Goal: Complete application form: Complete application form

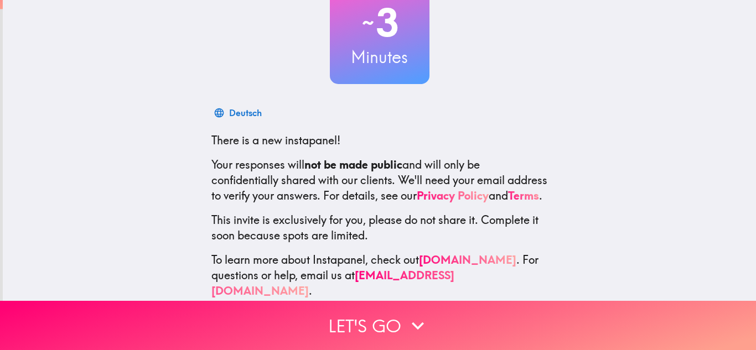
scroll to position [102, 0]
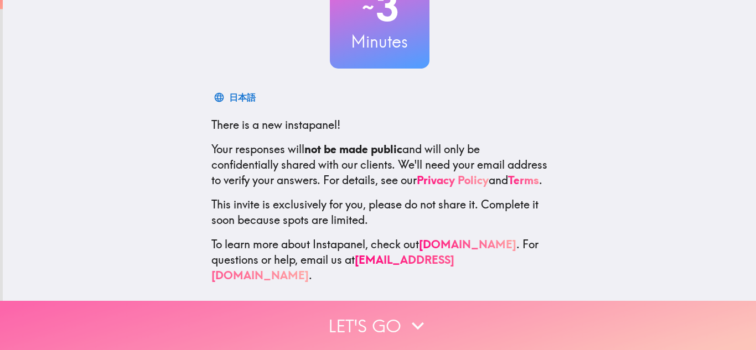
click at [358, 320] on button "Let's go" at bounding box center [378, 325] width 756 height 49
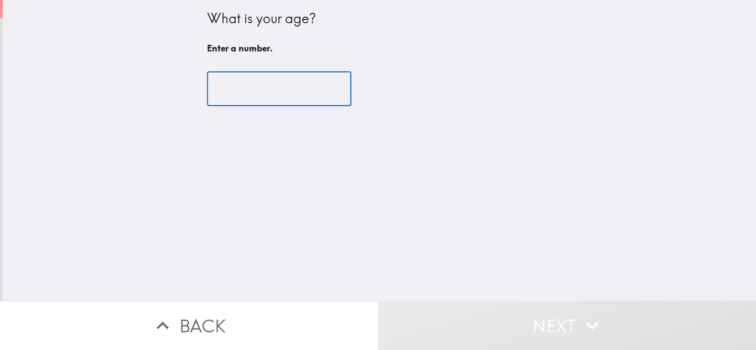
click at [265, 100] on input "number" at bounding box center [279, 89] width 144 height 34
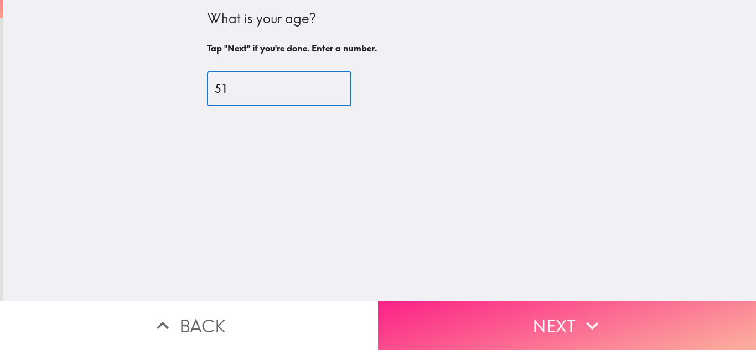
type input "51"
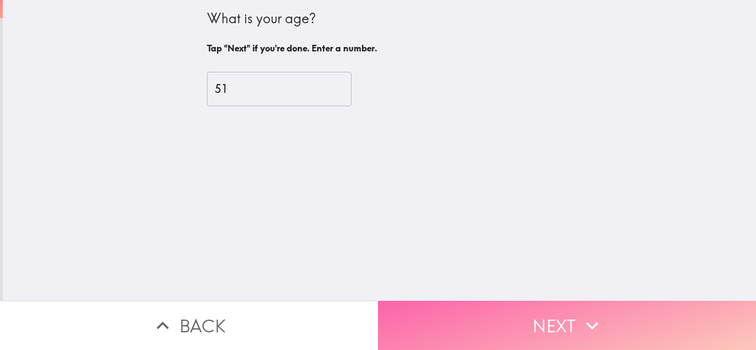
click at [586, 329] on icon "button" at bounding box center [592, 326] width 24 height 24
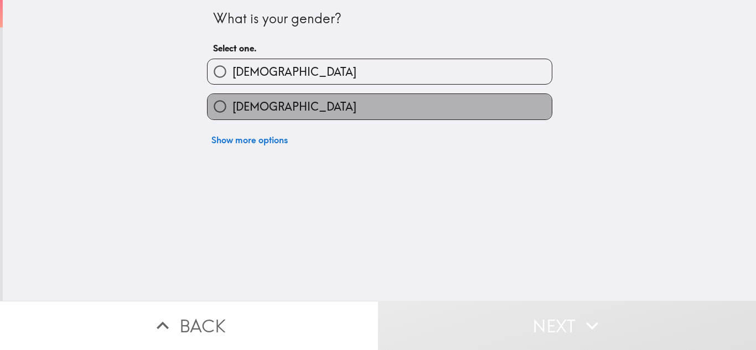
click at [332, 109] on label "[DEMOGRAPHIC_DATA]" at bounding box center [380, 106] width 344 height 25
click at [232, 109] on input "[DEMOGRAPHIC_DATA]" at bounding box center [220, 106] width 25 height 25
radio input "true"
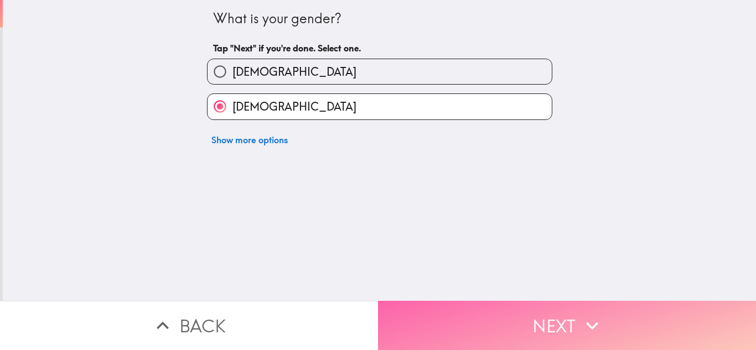
click at [560, 322] on button "Next" at bounding box center [567, 325] width 378 height 49
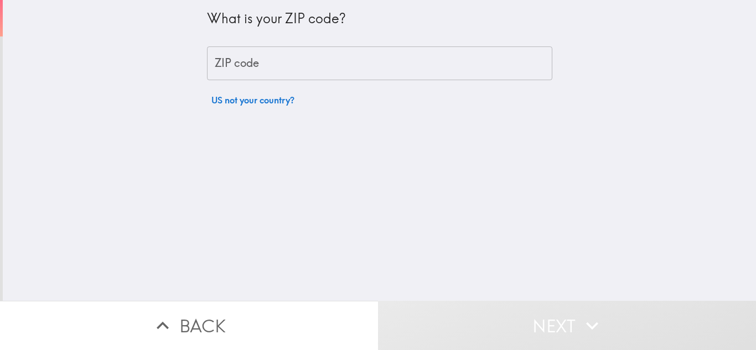
click at [285, 61] on input "ZIP code" at bounding box center [379, 63] width 345 height 34
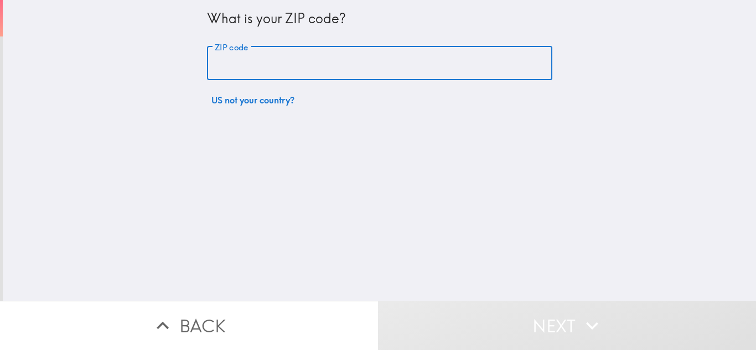
type input "10022"
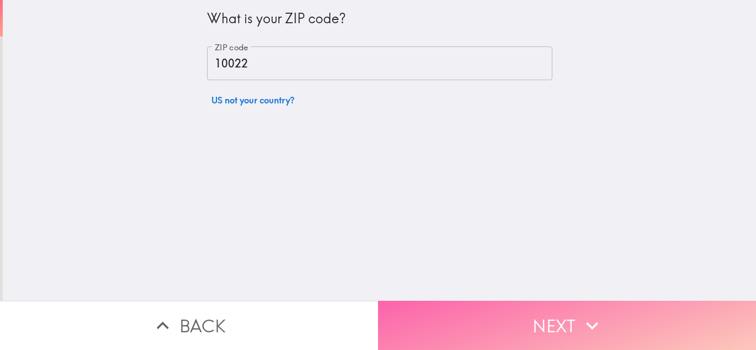
click at [537, 317] on button "Next" at bounding box center [567, 325] width 378 height 49
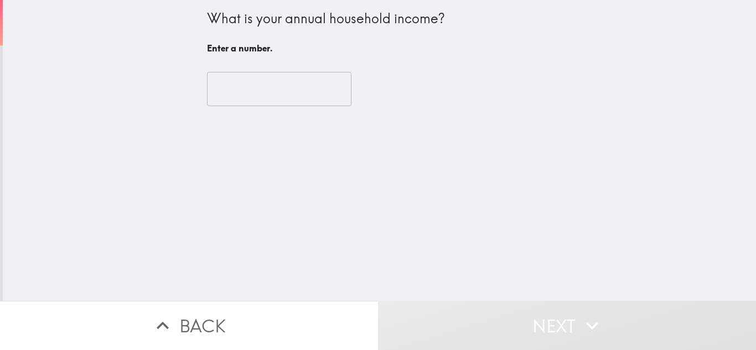
click at [297, 97] on input "number" at bounding box center [279, 89] width 144 height 34
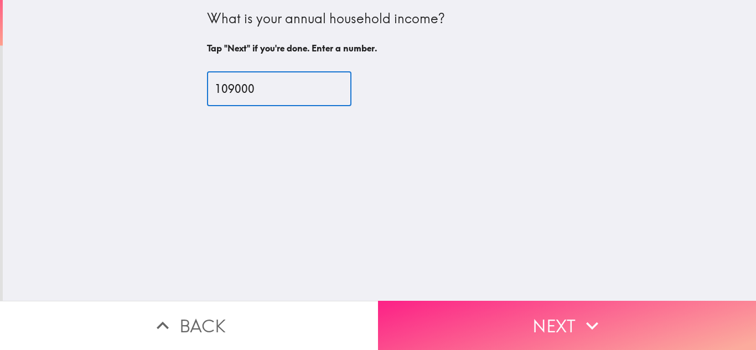
type input "109000"
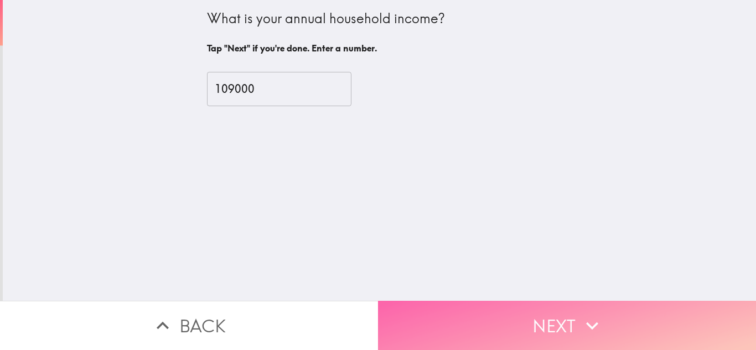
click at [546, 322] on button "Next" at bounding box center [567, 325] width 378 height 49
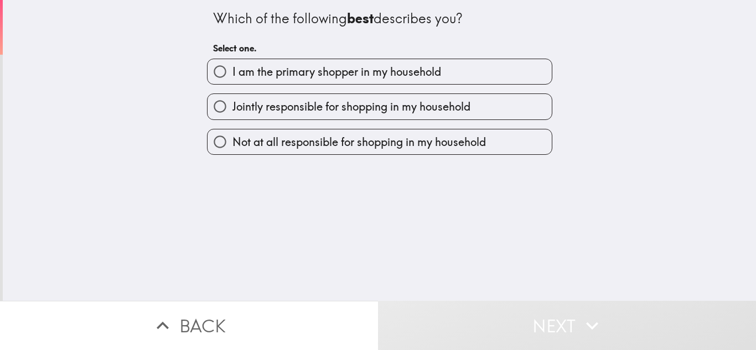
click at [416, 61] on label "I am the primary shopper in my household" at bounding box center [380, 71] width 344 height 25
click at [232, 61] on input "I am the primary shopper in my household" at bounding box center [220, 71] width 25 height 25
radio input "true"
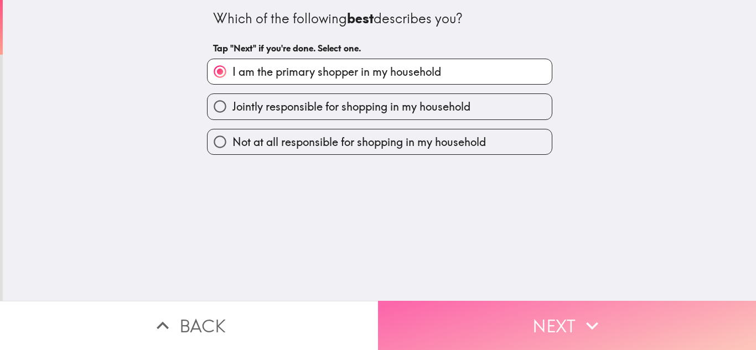
click at [549, 313] on button "Next" at bounding box center [567, 325] width 378 height 49
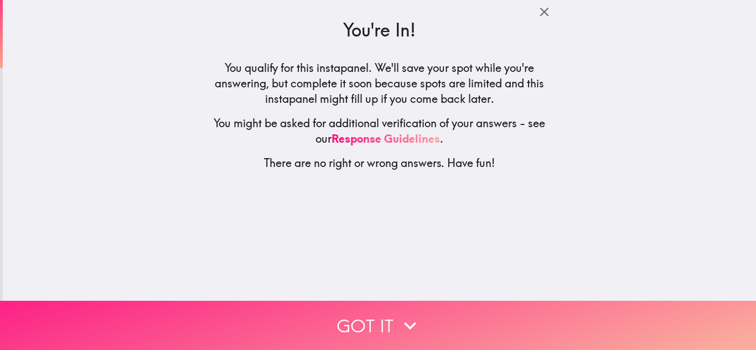
click at [370, 325] on button "Got it" at bounding box center [378, 325] width 756 height 49
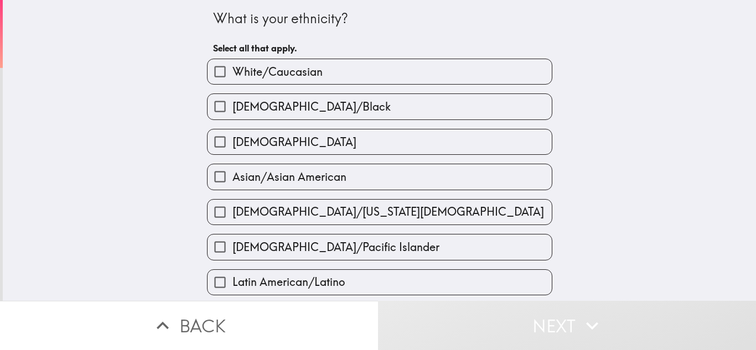
click at [323, 68] on label "White/Caucasian" at bounding box center [380, 71] width 344 height 25
click at [232, 68] on input "White/Caucasian" at bounding box center [220, 71] width 25 height 25
checkbox input "true"
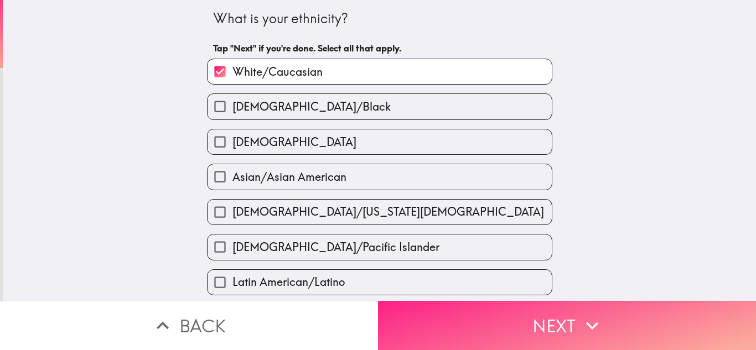
click at [558, 330] on button "Next" at bounding box center [567, 325] width 378 height 49
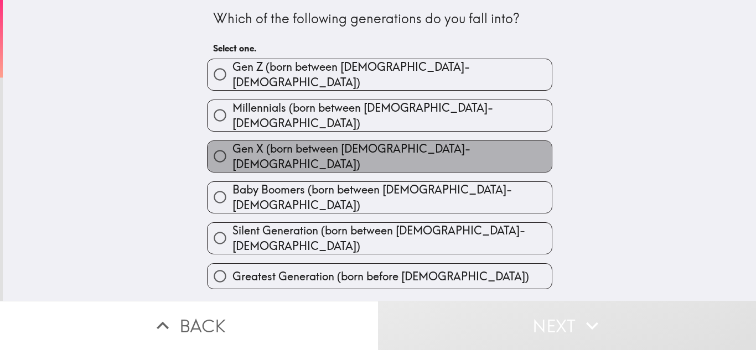
click at [355, 141] on span "Gen X (born between [DEMOGRAPHIC_DATA]-[DEMOGRAPHIC_DATA])" at bounding box center [391, 156] width 319 height 31
click at [232, 144] on input "Gen X (born between [DEMOGRAPHIC_DATA]-[DEMOGRAPHIC_DATA])" at bounding box center [220, 156] width 25 height 25
radio input "true"
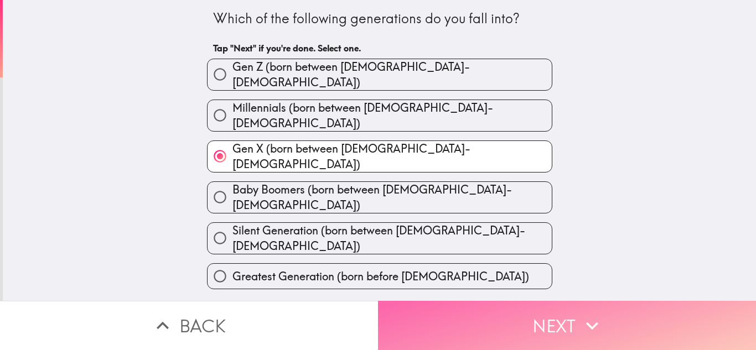
click at [557, 331] on button "Next" at bounding box center [567, 325] width 378 height 49
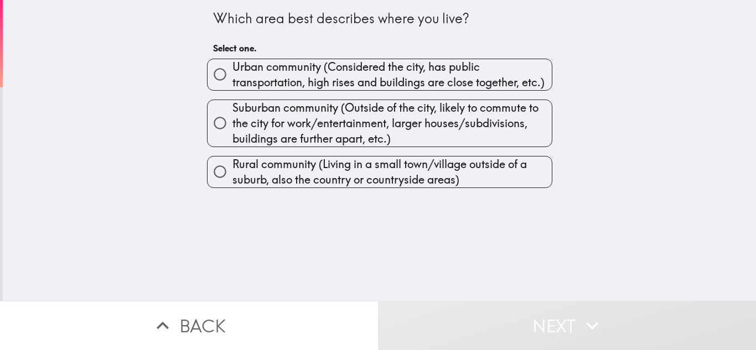
click at [361, 69] on span "Urban community (Considered the city, has public transportation, high rises and…" at bounding box center [391, 74] width 319 height 31
click at [232, 69] on input "Urban community (Considered the city, has public transportation, high rises and…" at bounding box center [220, 74] width 25 height 25
radio input "true"
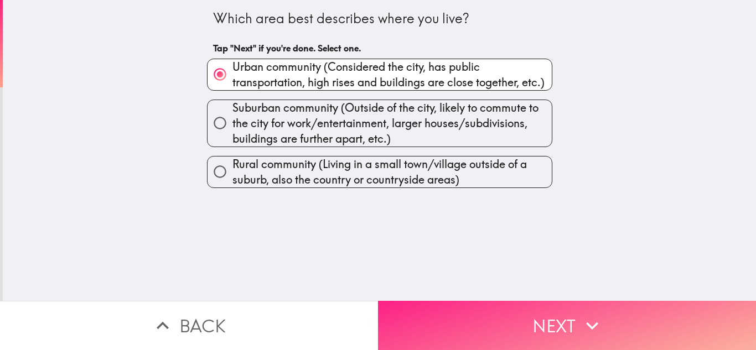
click at [583, 334] on icon "button" at bounding box center [592, 326] width 24 height 24
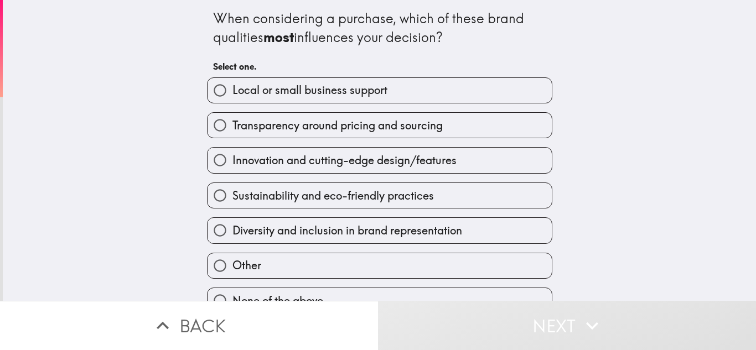
scroll to position [13, 0]
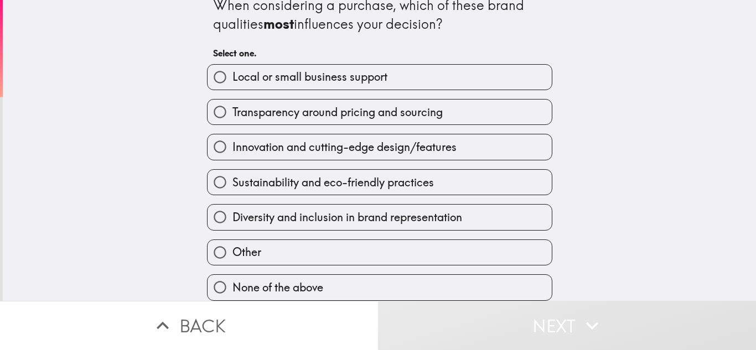
click at [258, 252] on span "Other" at bounding box center [246, 252] width 29 height 15
click at [232, 252] on input "Other" at bounding box center [220, 252] width 25 height 25
radio input "true"
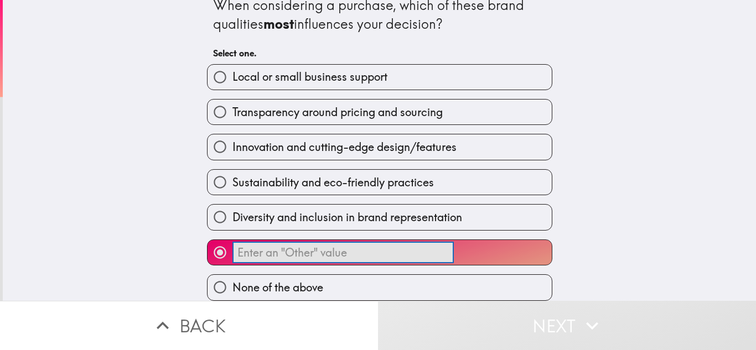
click at [258, 250] on input "​" at bounding box center [342, 253] width 221 height 22
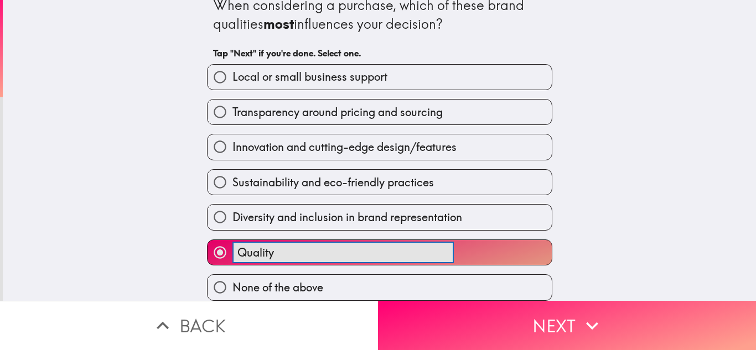
click at [208, 240] on button "Quality ​" at bounding box center [380, 252] width 344 height 25
click at [208, 240] on button "Quality and ​" at bounding box center [380, 252] width 344 height 25
click at [208, 240] on button "Quality and customer ​" at bounding box center [380, 252] width 344 height 25
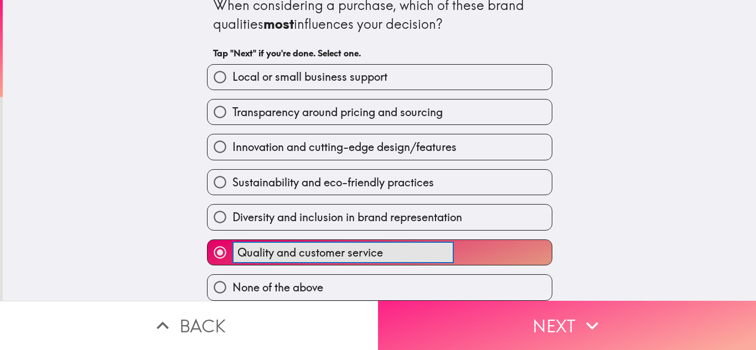
type input "Quality and customer service"
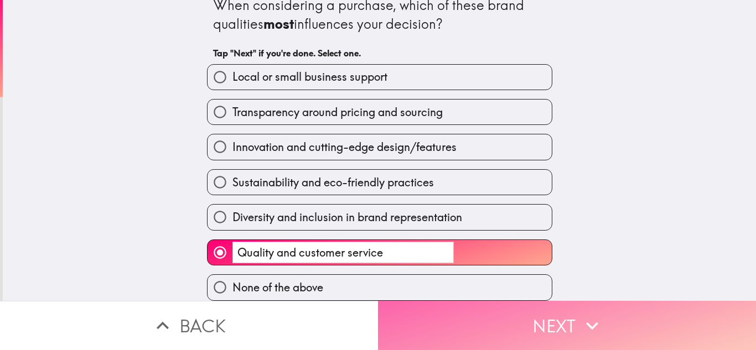
click at [477, 327] on button "Next" at bounding box center [567, 325] width 378 height 49
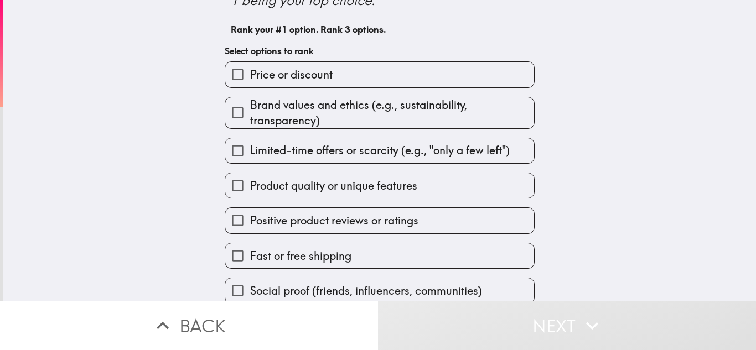
scroll to position [77, 0]
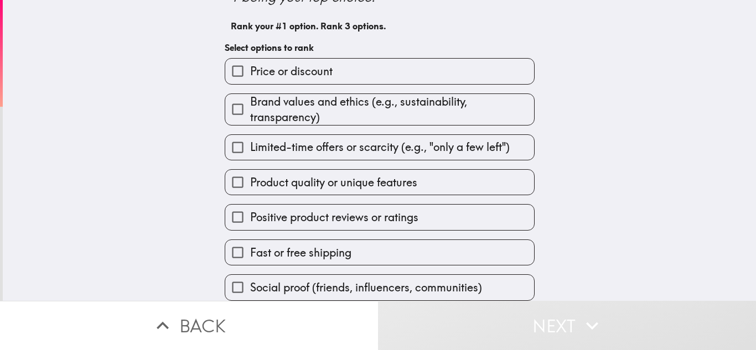
click at [311, 74] on span "Price or discount" at bounding box center [291, 71] width 82 height 15
click at [250, 74] on input "Price or discount" at bounding box center [237, 71] width 25 height 25
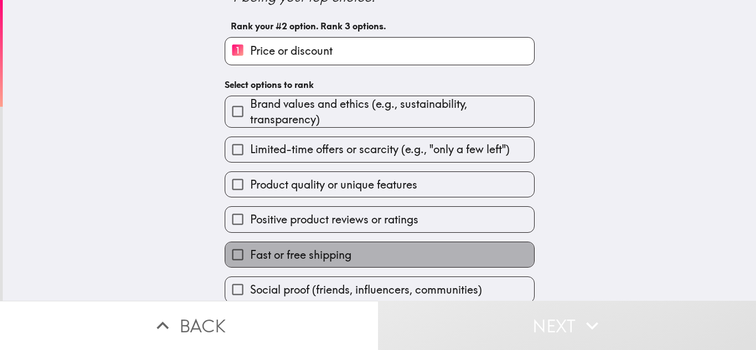
click at [296, 257] on span "Fast or free shipping" at bounding box center [300, 254] width 101 height 15
click at [250, 257] on input "Fast or free shipping" at bounding box center [237, 254] width 25 height 25
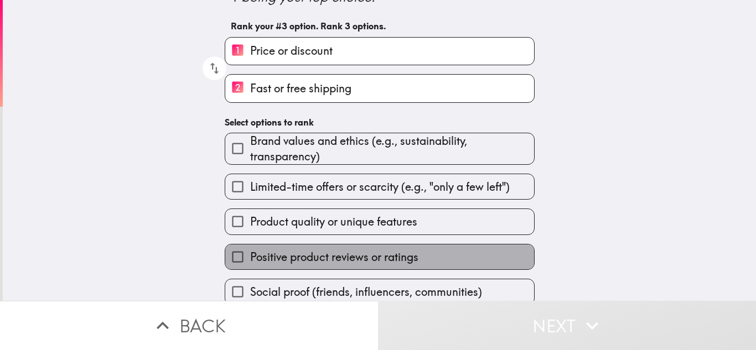
click at [278, 261] on span "Positive product reviews or ratings" at bounding box center [334, 257] width 168 height 15
click at [250, 261] on input "Positive product reviews or ratings" at bounding box center [237, 257] width 25 height 25
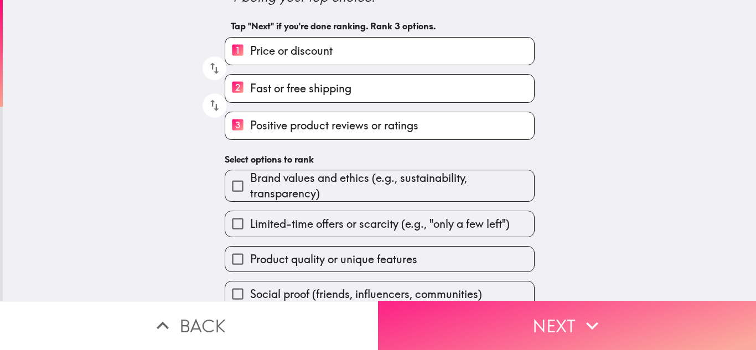
click at [517, 315] on button "Next" at bounding box center [567, 325] width 378 height 49
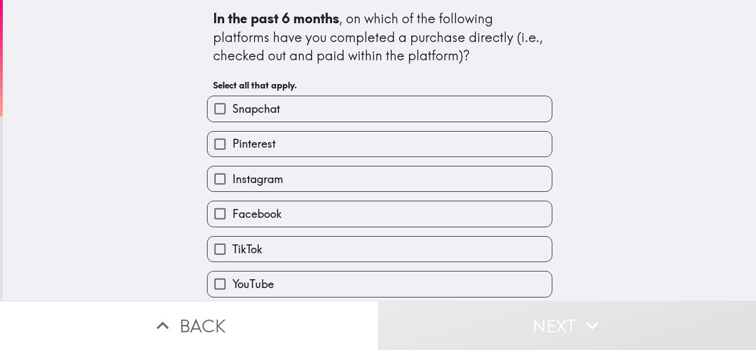
scroll to position [32, 0]
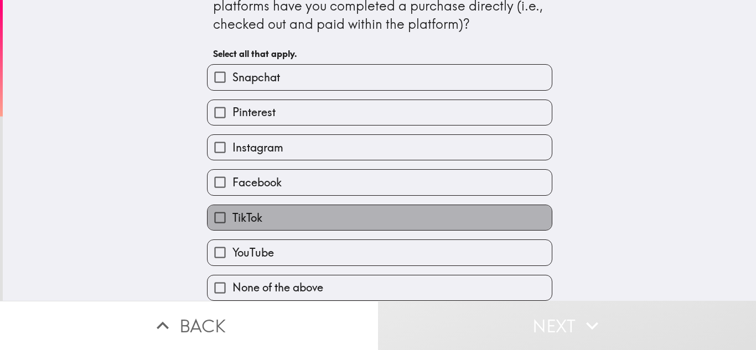
click at [375, 224] on label "TikTok" at bounding box center [380, 217] width 344 height 25
click at [232, 224] on input "TikTok" at bounding box center [220, 217] width 25 height 25
checkbox input "true"
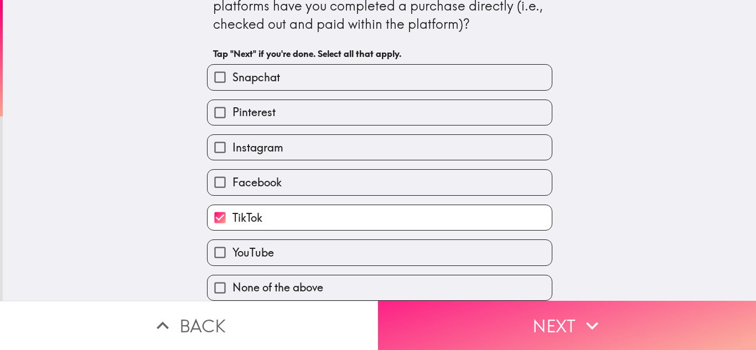
click at [518, 319] on button "Next" at bounding box center [567, 325] width 378 height 49
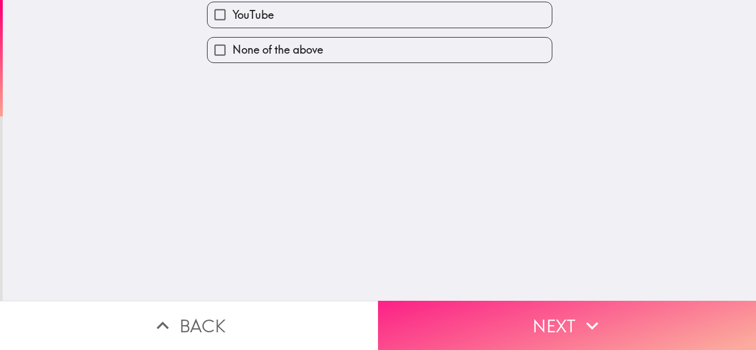
scroll to position [0, 0]
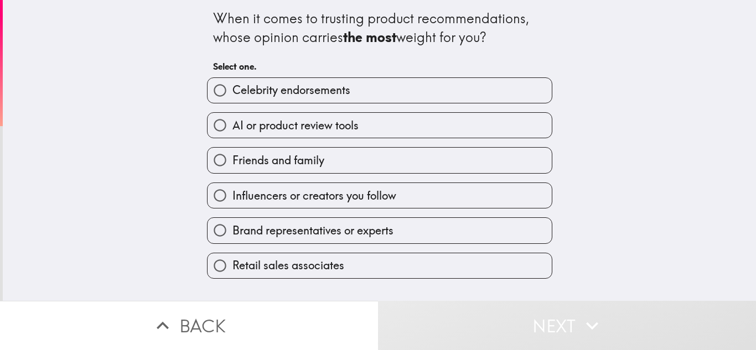
click at [365, 122] on label "AI or product review tools" at bounding box center [380, 125] width 344 height 25
click at [232, 122] on input "AI or product review tools" at bounding box center [220, 125] width 25 height 25
radio input "true"
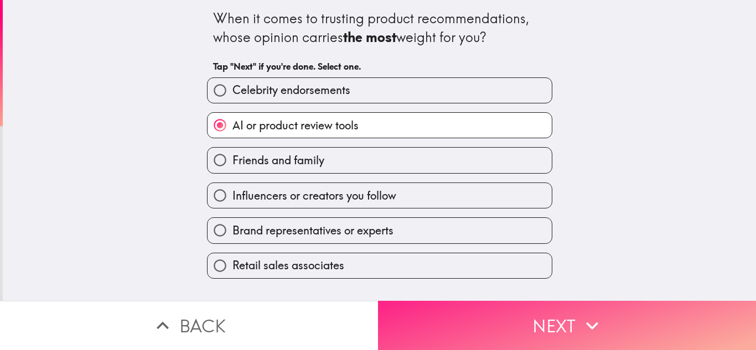
click at [529, 328] on button "Next" at bounding box center [567, 325] width 378 height 49
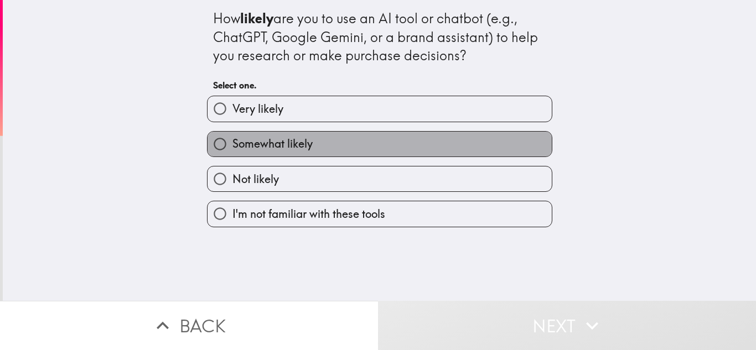
click at [488, 138] on label "Somewhat likely" at bounding box center [380, 144] width 344 height 25
click at [232, 138] on input "Somewhat likely" at bounding box center [220, 144] width 25 height 25
radio input "true"
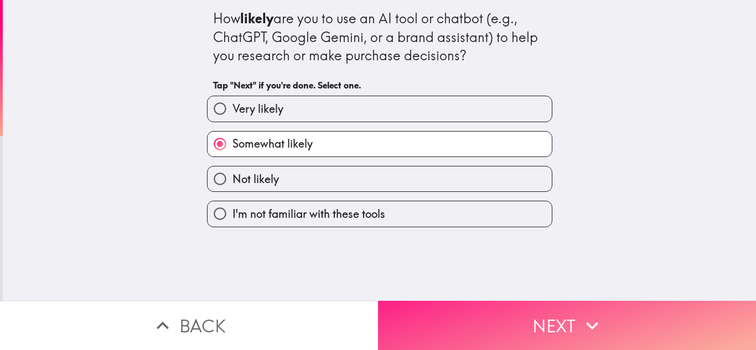
click at [559, 327] on button "Next" at bounding box center [567, 325] width 378 height 49
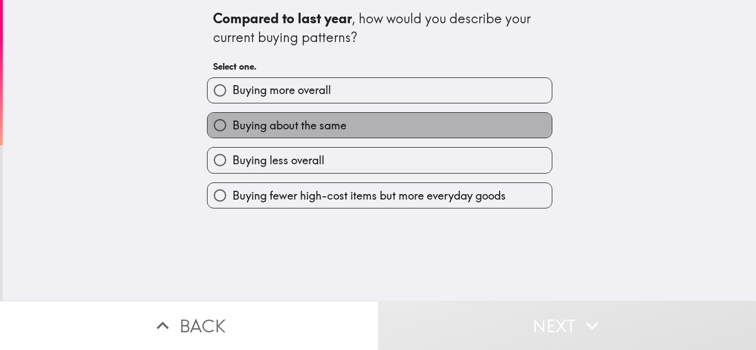
click at [448, 130] on label "Buying about the same" at bounding box center [380, 125] width 344 height 25
click at [232, 130] on input "Buying about the same" at bounding box center [220, 125] width 25 height 25
radio input "true"
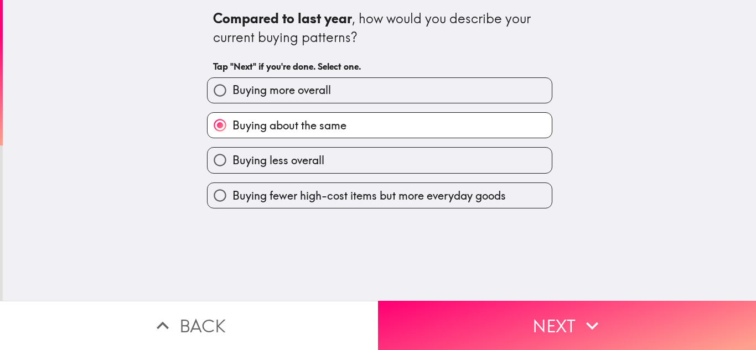
click at [479, 94] on label "Buying more overall" at bounding box center [380, 90] width 344 height 25
click at [232, 94] on input "Buying more overall" at bounding box center [220, 90] width 25 height 25
radio input "true"
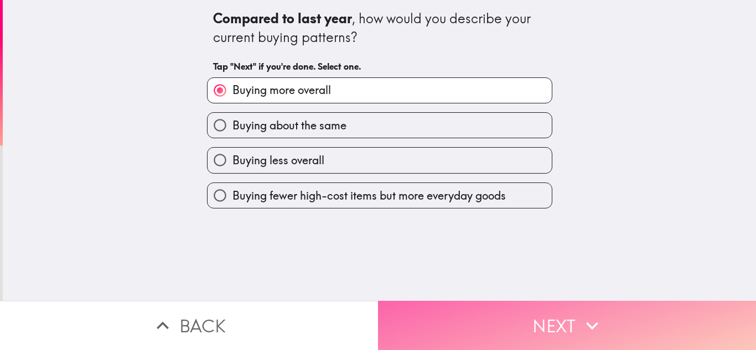
click at [548, 321] on button "Next" at bounding box center [567, 325] width 378 height 49
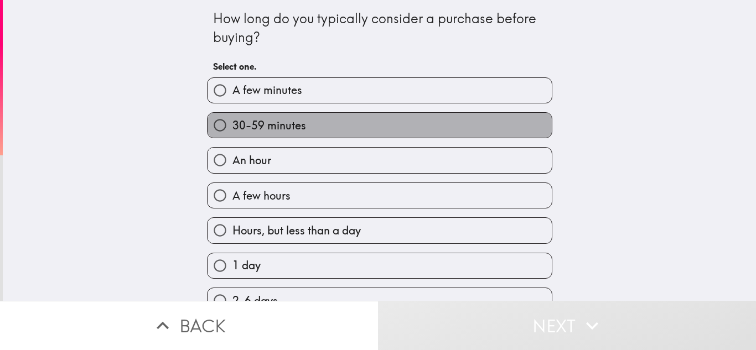
click at [330, 123] on label "30-59 minutes" at bounding box center [380, 125] width 344 height 25
click at [232, 123] on input "30-59 minutes" at bounding box center [220, 125] width 25 height 25
radio input "true"
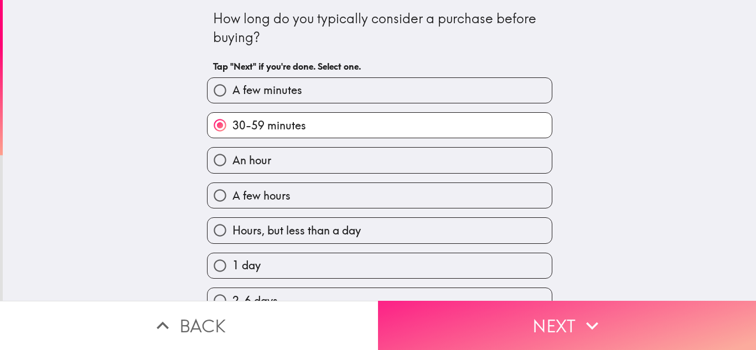
click at [529, 320] on button "Next" at bounding box center [567, 325] width 378 height 49
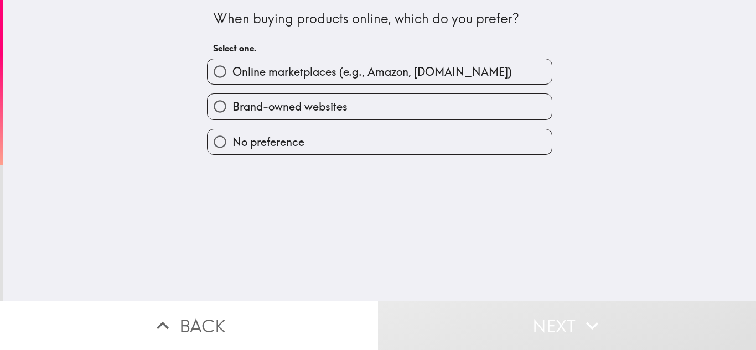
click at [405, 66] on span "Online marketplaces (e.g., Amazon, [DOMAIN_NAME])" at bounding box center [372, 71] width 280 height 15
click at [232, 66] on input "Online marketplaces (e.g., Amazon, [DOMAIN_NAME])" at bounding box center [220, 71] width 25 height 25
radio input "true"
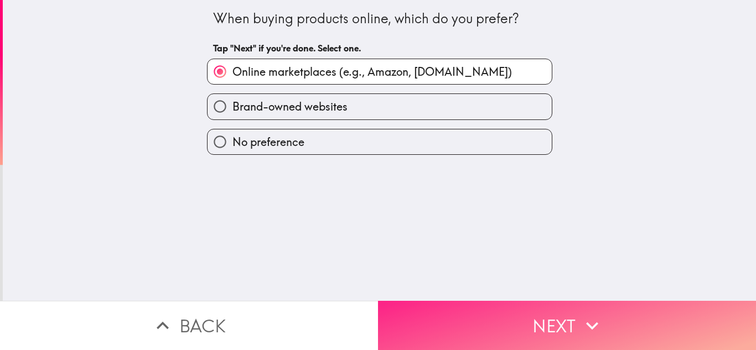
click at [556, 308] on button "Next" at bounding box center [567, 325] width 378 height 49
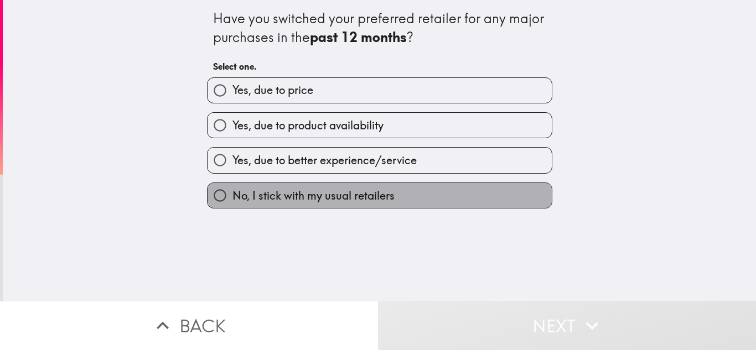
click at [450, 189] on label "No, I stick with my usual retailers" at bounding box center [380, 195] width 344 height 25
click at [232, 189] on input "No, I stick with my usual retailers" at bounding box center [220, 195] width 25 height 25
radio input "true"
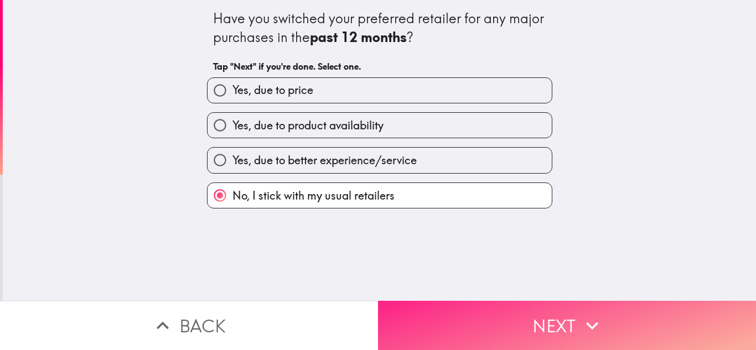
click at [550, 329] on button "Next" at bounding box center [567, 325] width 378 height 49
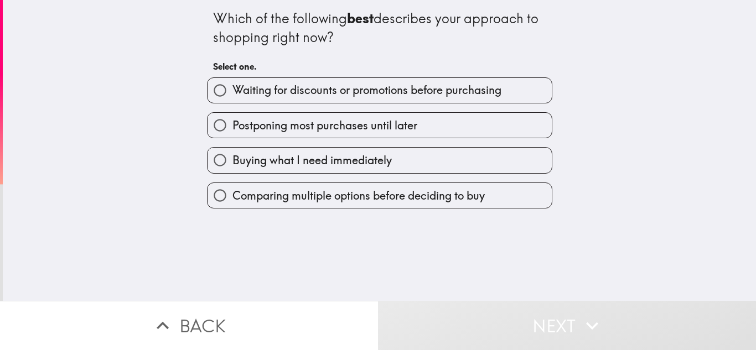
click at [520, 163] on label "Buying what I need immediately" at bounding box center [380, 160] width 344 height 25
click at [232, 163] on input "Buying what I need immediately" at bounding box center [220, 160] width 25 height 25
radio input "true"
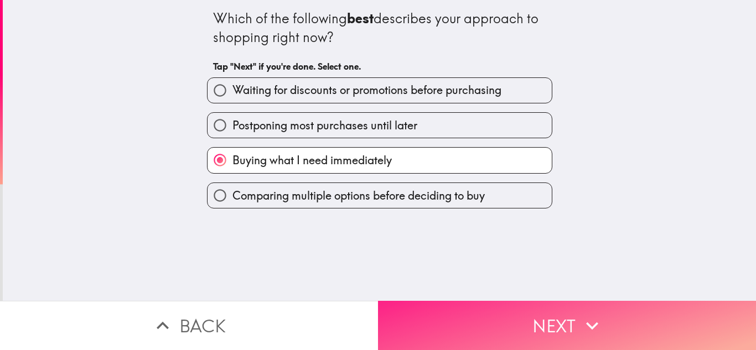
click at [552, 313] on button "Next" at bounding box center [567, 325] width 378 height 49
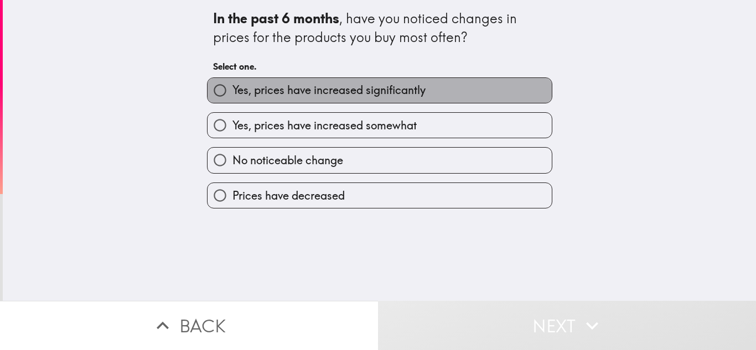
click at [476, 98] on label "Yes, prices have increased significantly" at bounding box center [380, 90] width 344 height 25
click at [232, 98] on input "Yes, prices have increased significantly" at bounding box center [220, 90] width 25 height 25
radio input "true"
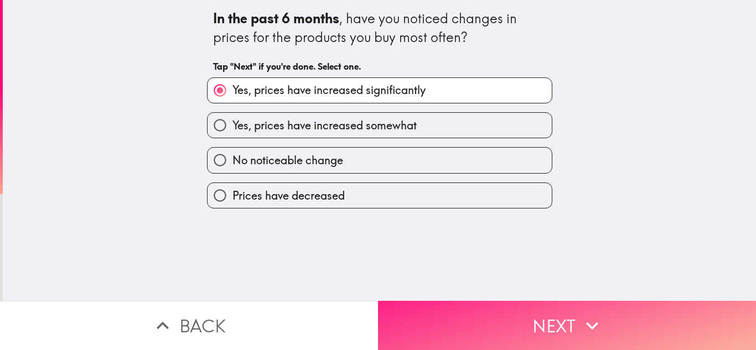
click at [549, 324] on button "Next" at bounding box center [567, 325] width 378 height 49
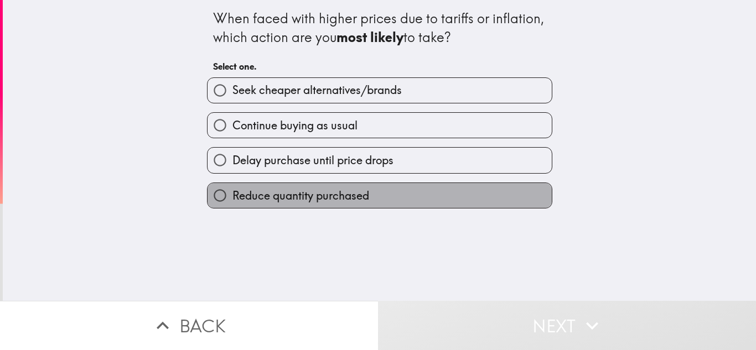
click at [432, 193] on label "Reduce quantity purchased" at bounding box center [380, 195] width 344 height 25
click at [232, 193] on input "Reduce quantity purchased" at bounding box center [220, 195] width 25 height 25
radio input "true"
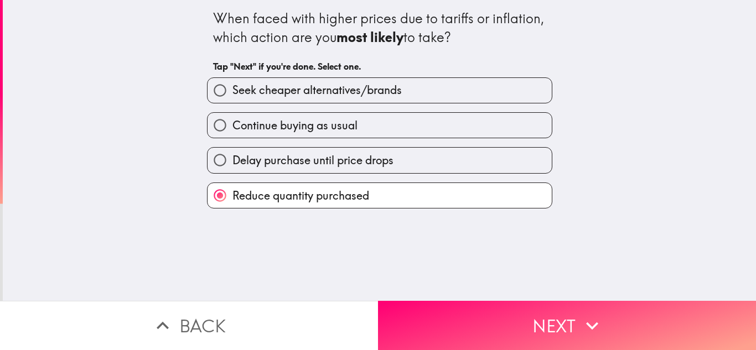
click at [463, 95] on label "Seek cheaper alternatives/brands" at bounding box center [380, 90] width 344 height 25
click at [232, 95] on input "Seek cheaper alternatives/brands" at bounding box center [220, 90] width 25 height 25
radio input "true"
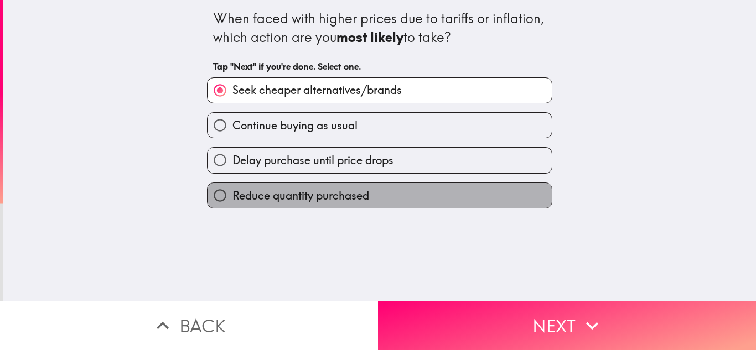
click at [468, 187] on label "Reduce quantity purchased" at bounding box center [380, 195] width 344 height 25
click at [232, 187] on input "Reduce quantity purchased" at bounding box center [220, 195] width 25 height 25
radio input "true"
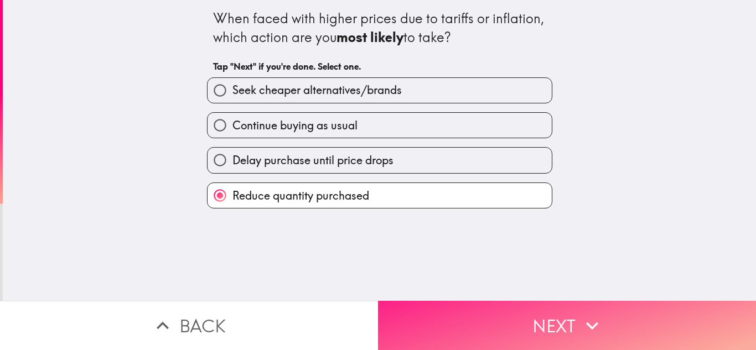
click at [539, 324] on button "Next" at bounding box center [567, 325] width 378 height 49
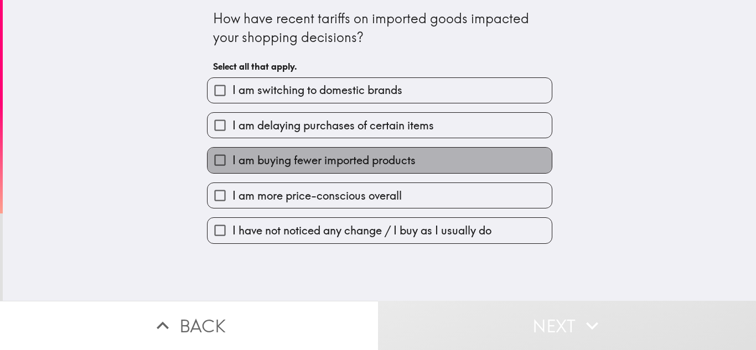
click at [479, 165] on label "I am buying fewer imported products" at bounding box center [380, 160] width 344 height 25
click at [232, 165] on input "I am buying fewer imported products" at bounding box center [220, 160] width 25 height 25
checkbox input "true"
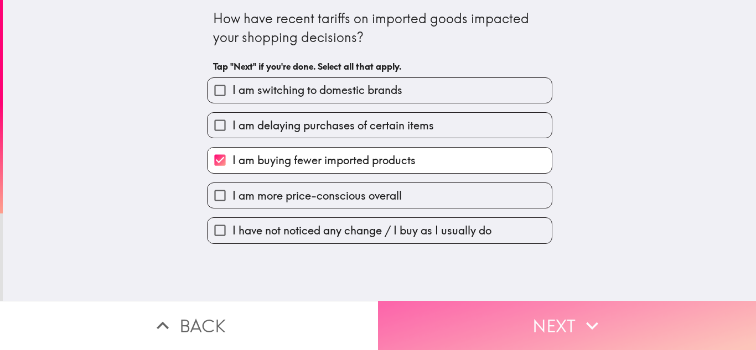
click at [561, 310] on button "Next" at bounding box center [567, 325] width 378 height 49
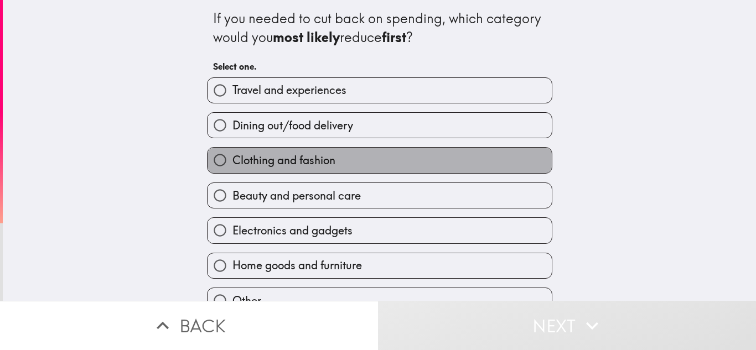
click at [401, 154] on label "Clothing and fashion" at bounding box center [380, 160] width 344 height 25
click at [232, 154] on input "Clothing and fashion" at bounding box center [220, 160] width 25 height 25
radio input "true"
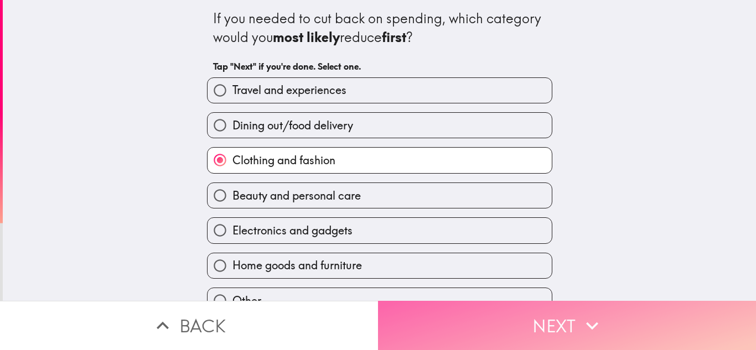
click at [532, 325] on button "Next" at bounding box center [567, 325] width 378 height 49
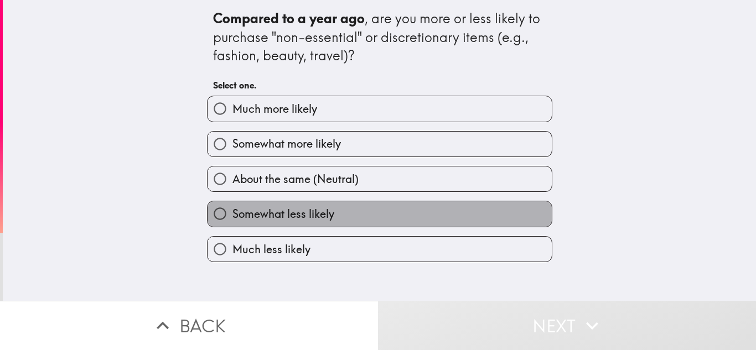
click at [326, 214] on span "Somewhat less likely" at bounding box center [283, 213] width 102 height 15
click at [232, 214] on input "Somewhat less likely" at bounding box center [220, 213] width 25 height 25
radio input "true"
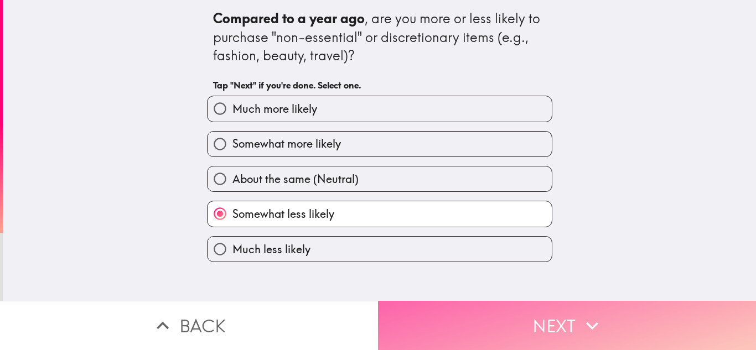
click at [500, 323] on button "Next" at bounding box center [567, 325] width 378 height 49
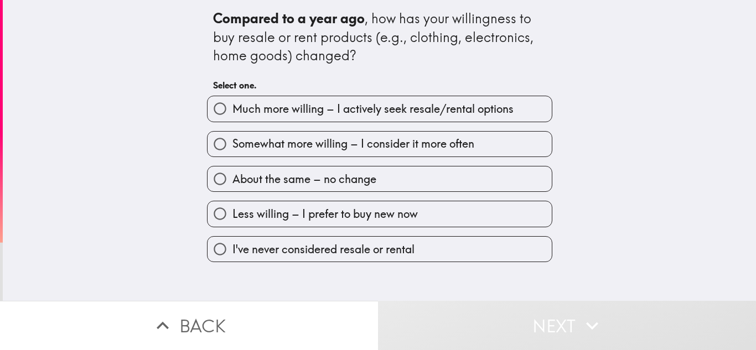
click at [441, 184] on label "About the same – no change" at bounding box center [380, 179] width 344 height 25
click at [232, 184] on input "About the same – no change" at bounding box center [220, 179] width 25 height 25
radio input "true"
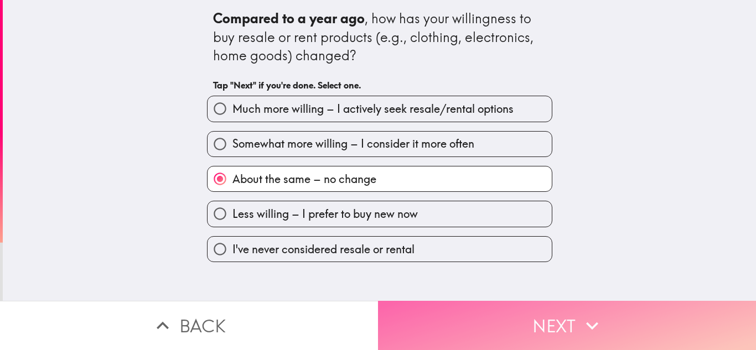
click at [516, 317] on button "Next" at bounding box center [567, 325] width 378 height 49
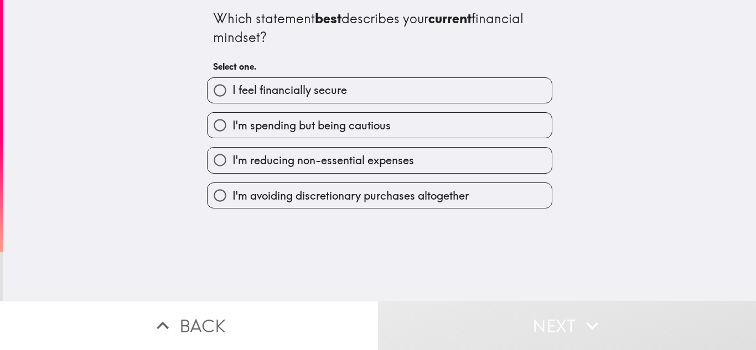
click at [442, 164] on label "I'm reducing non-essential expenses" at bounding box center [380, 160] width 344 height 25
click at [232, 164] on input "I'm reducing non-essential expenses" at bounding box center [220, 160] width 25 height 25
radio input "true"
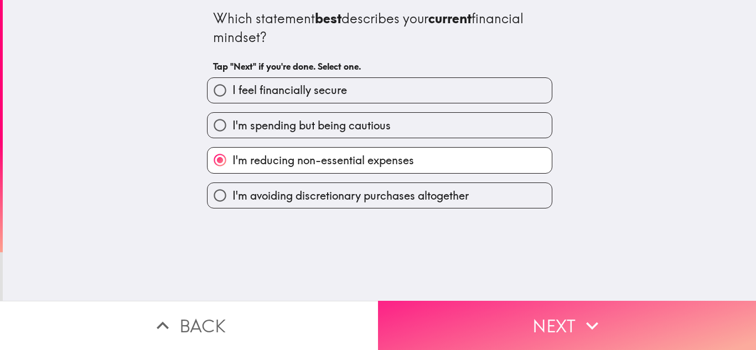
click at [561, 334] on button "Next" at bounding box center [567, 325] width 378 height 49
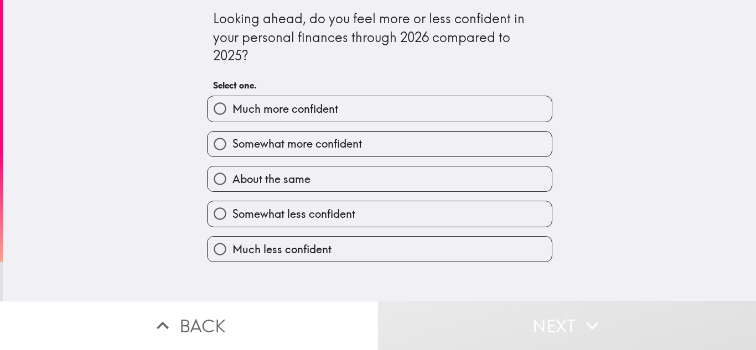
click at [414, 149] on label "Somewhat more confident" at bounding box center [380, 144] width 344 height 25
click at [232, 149] on input "Somewhat more confident" at bounding box center [220, 144] width 25 height 25
radio input "true"
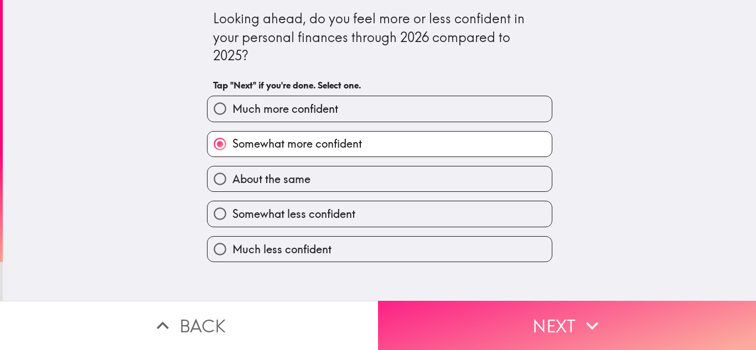
click at [531, 318] on button "Next" at bounding box center [567, 325] width 378 height 49
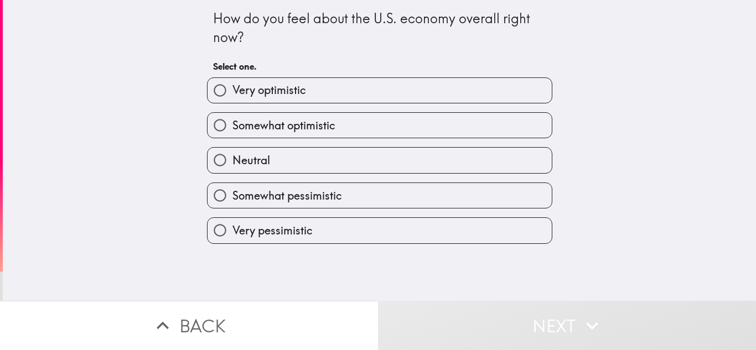
click at [464, 229] on label "Very pessimistic" at bounding box center [380, 230] width 344 height 25
click at [232, 229] on input "Very pessimistic" at bounding box center [220, 230] width 25 height 25
radio input "true"
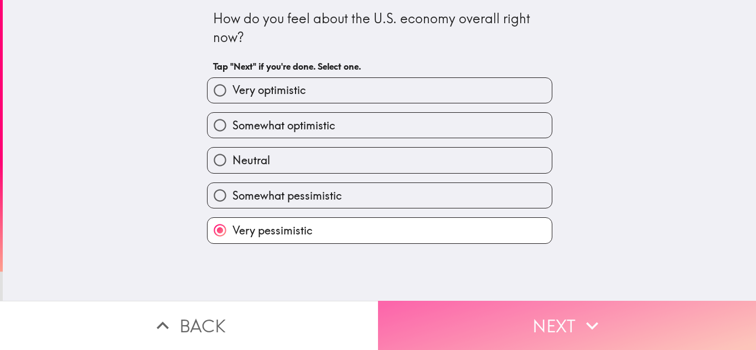
click at [542, 326] on button "Next" at bounding box center [567, 325] width 378 height 49
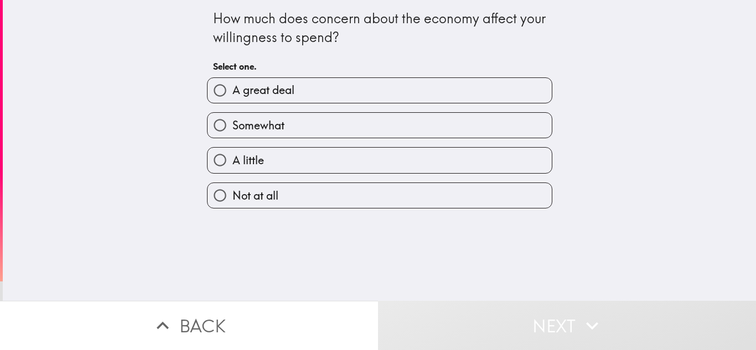
click at [381, 133] on label "Somewhat" at bounding box center [380, 125] width 344 height 25
click at [232, 133] on input "Somewhat" at bounding box center [220, 125] width 25 height 25
radio input "true"
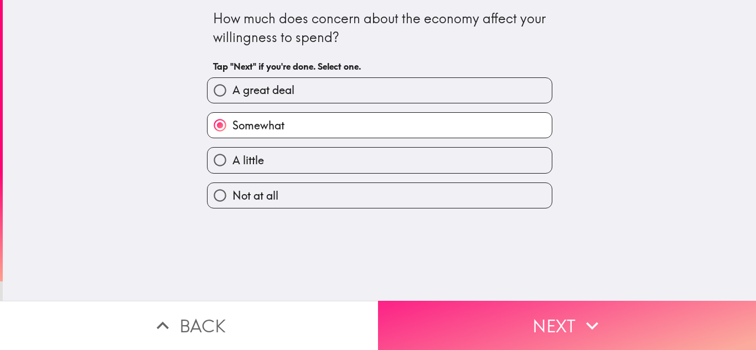
click at [536, 314] on button "Next" at bounding box center [567, 325] width 378 height 49
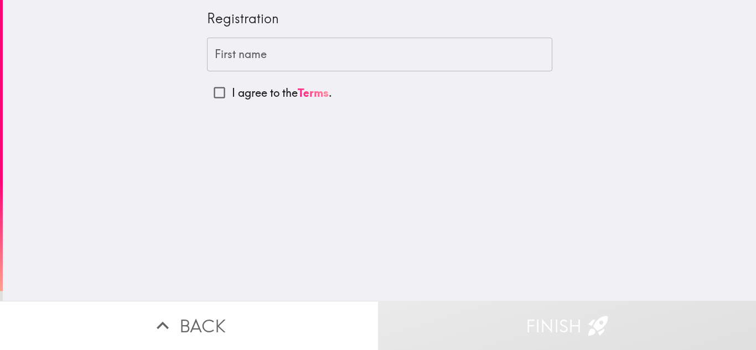
click at [336, 54] on input "First name" at bounding box center [379, 55] width 345 height 34
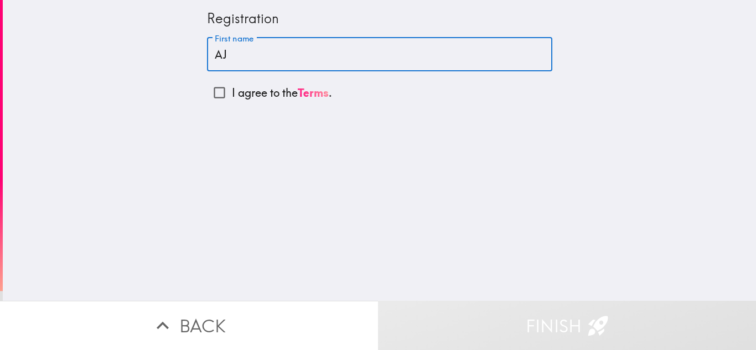
type input "AJ"
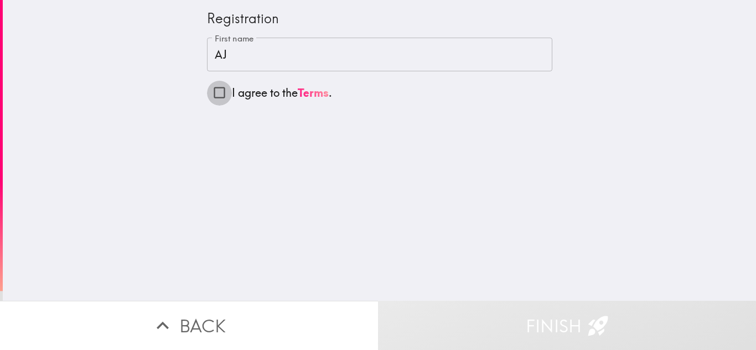
click at [218, 92] on input "I agree to the Terms ." at bounding box center [219, 92] width 25 height 25
checkbox input "true"
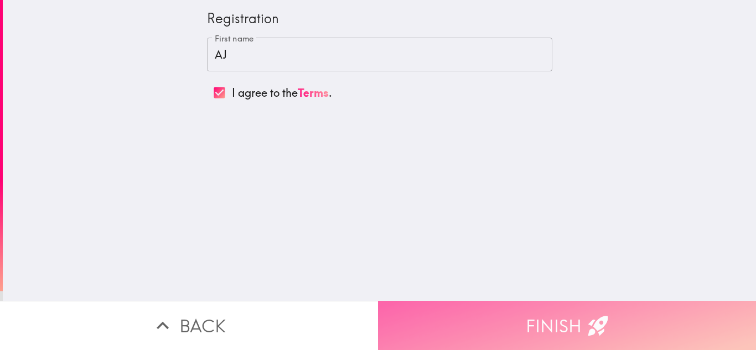
click at [544, 319] on button "Finish" at bounding box center [567, 325] width 378 height 49
